Goal: Information Seeking & Learning: Learn about a topic

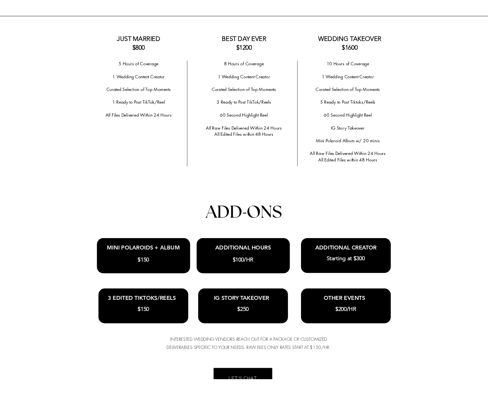
scroll to position [1328, 0]
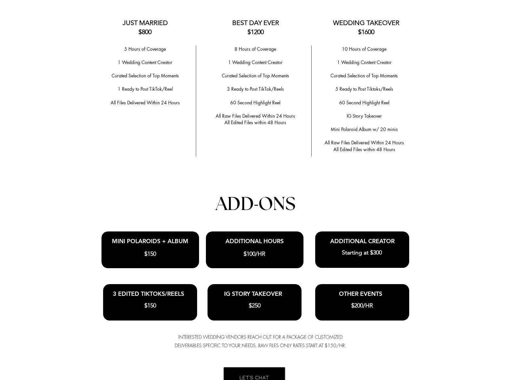
click at [136, 99] on span "All Files Delivered Within 24 Hours" at bounding box center [144, 102] width 69 height 6
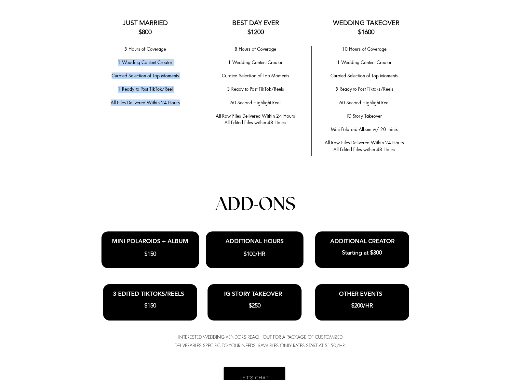
drag, startPoint x: 179, startPoint y: 98, endPoint x: 123, endPoint y: 56, distance: 70.8
click at [123, 56] on div "5 Hours of Coverage ​ 1 Wedding Content Creator ​ ​Curated Selection of Top Mom…" at bounding box center [145, 83] width 95 height 74
copy div "​ 1 Wedding Content Creator ​ ​Curated Selection of Top Moments ​ 1 Ready to Po…"
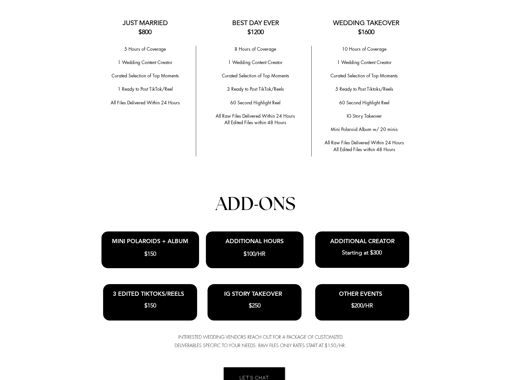
click at [274, 100] on span "60 Second Highlight Reel" at bounding box center [255, 102] width 50 height 6
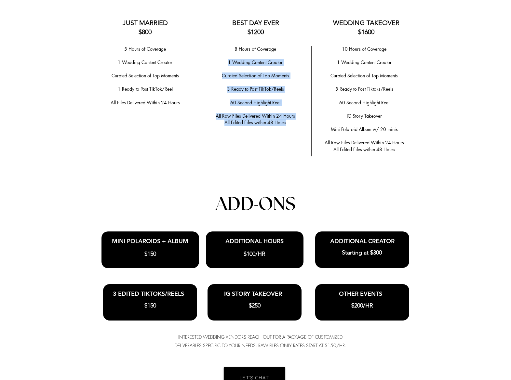
drag, startPoint x: 286, startPoint y: 118, endPoint x: 227, endPoint y: 60, distance: 82.5
click at [227, 60] on div "8 Hours of Coverage ​ 1 Wedding Content Creator ​ ​Curated Selection of Top Mom…" at bounding box center [255, 86] width 102 height 80
copy div "1 Wedding Content Creator ​ ​Curated Selection of Top Moments ​ 3 Ready to Post…"
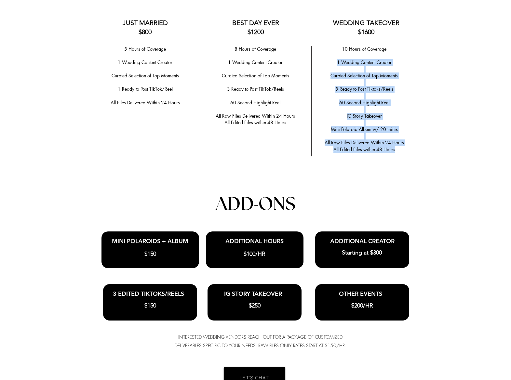
drag, startPoint x: 395, startPoint y: 145, endPoint x: 336, endPoint y: 60, distance: 103.1
click at [336, 60] on div "10 Hours of Coverage ​ 1 Wedding Content Creator ​ Curated Selection of Top Mom…" at bounding box center [363, 99] width 97 height 107
copy div "1 Wedding Content Creator ​ Curated Selection of Top Moments ​ 5 Ready to Post …"
